Goal: Check status

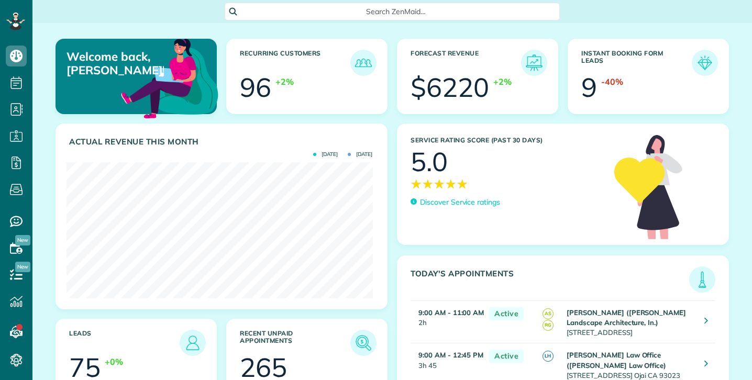
scroll to position [136, 306]
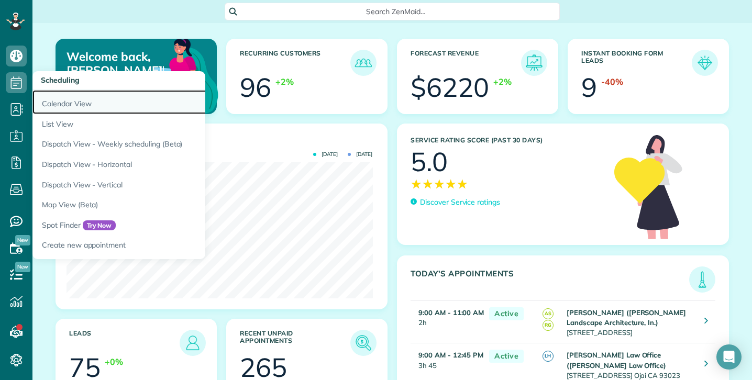
click at [60, 102] on link "Calendar View" at bounding box center [163, 102] width 262 height 24
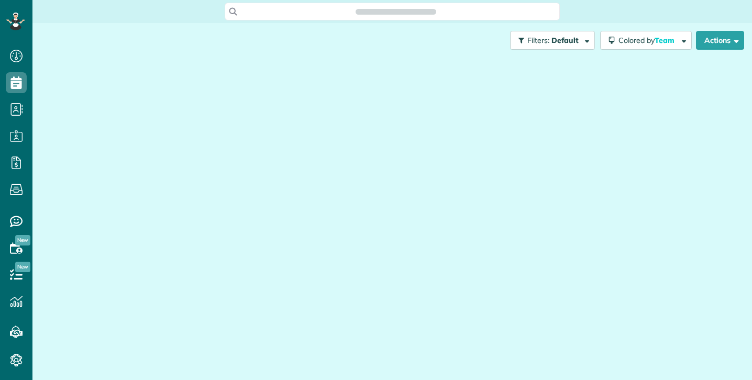
scroll to position [5, 5]
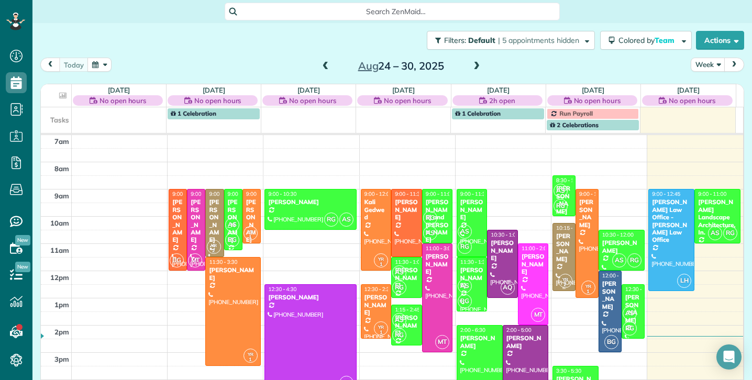
click at [555, 259] on div "[PERSON_NAME]" at bounding box center [563, 247] width 17 height 30
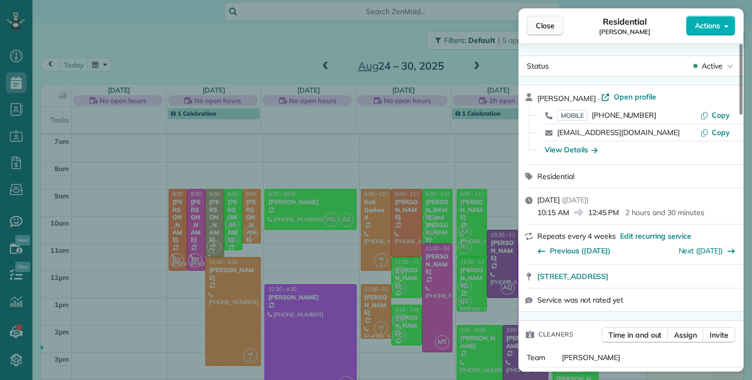
click at [549, 25] on span "Close" at bounding box center [545, 25] width 19 height 10
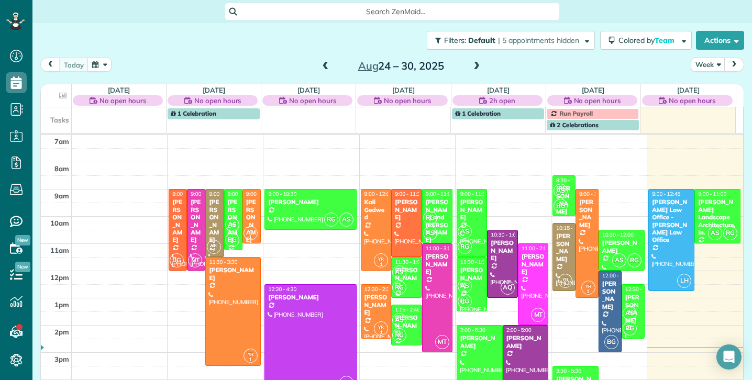
click at [324, 65] on span at bounding box center [326, 66] width 12 height 9
